Goal: Task Accomplishment & Management: Manage account settings

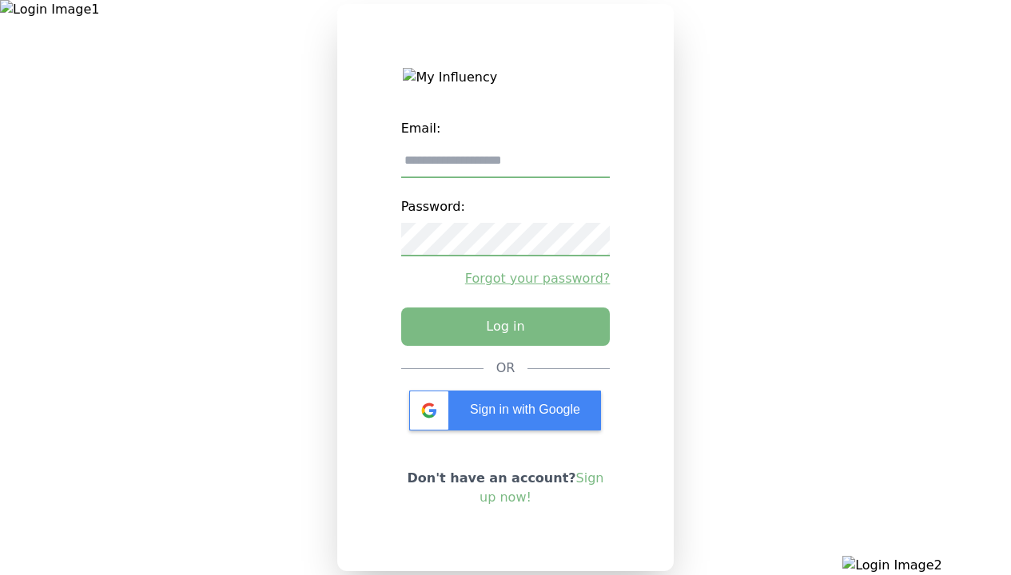
click at [505, 167] on input "email" at bounding box center [505, 162] width 209 height 34
type input "**********"
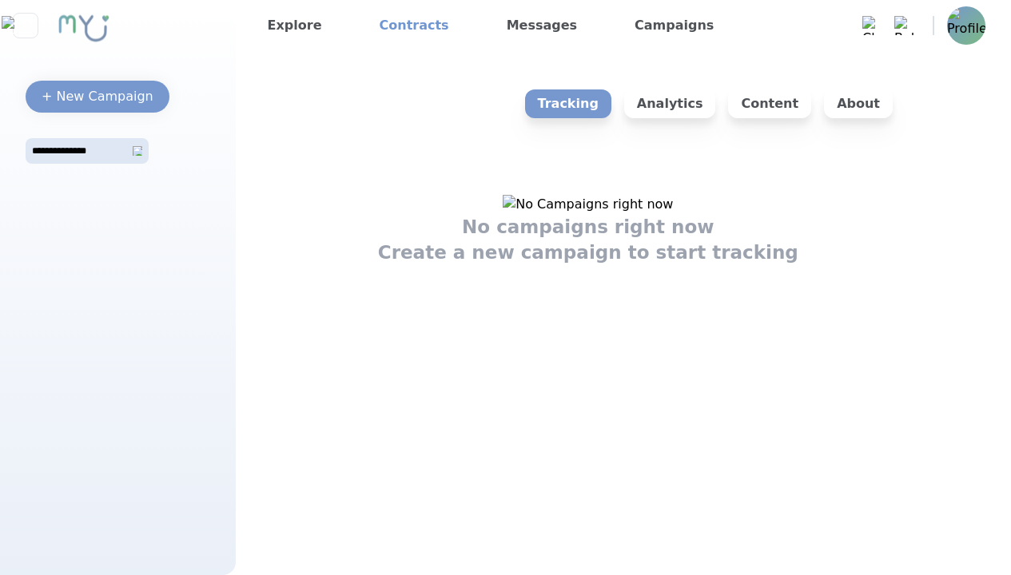
click at [402, 26] on link "Contracts" at bounding box center [414, 26] width 82 height 26
